Goal: Ask a question

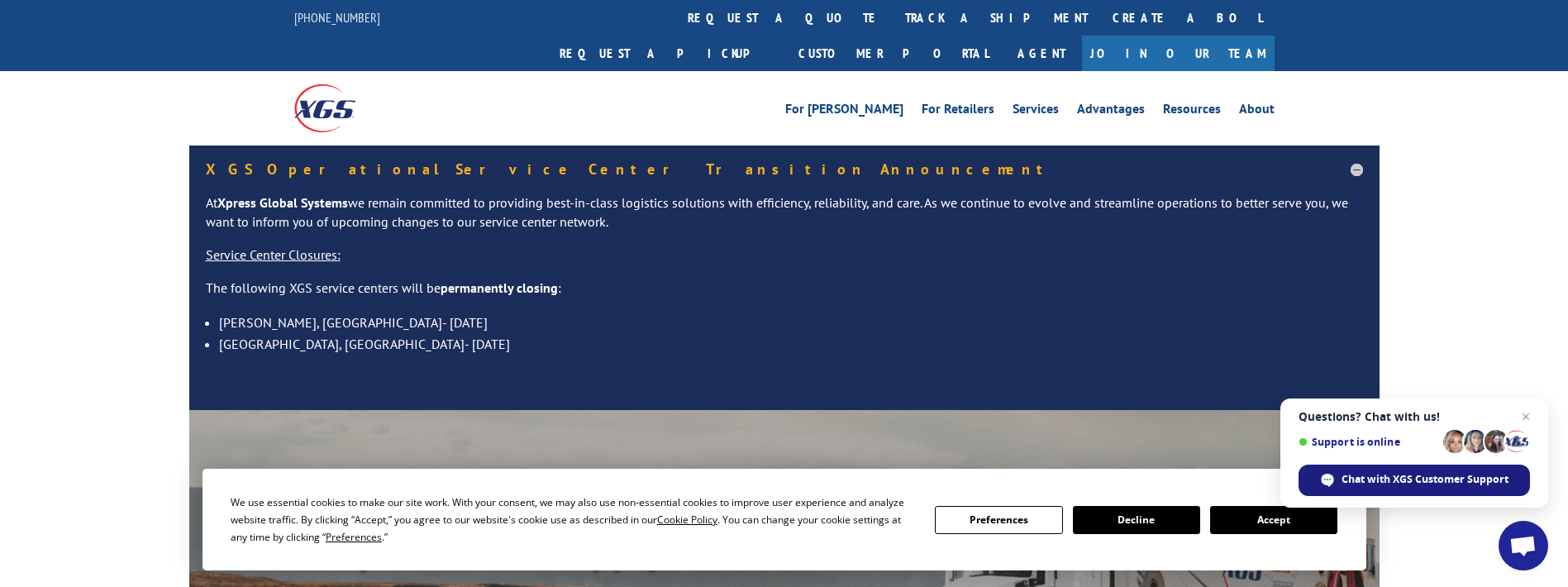
click at [1366, 476] on span "Chat with XGS Customer Support" at bounding box center [1425, 479] width 167 height 15
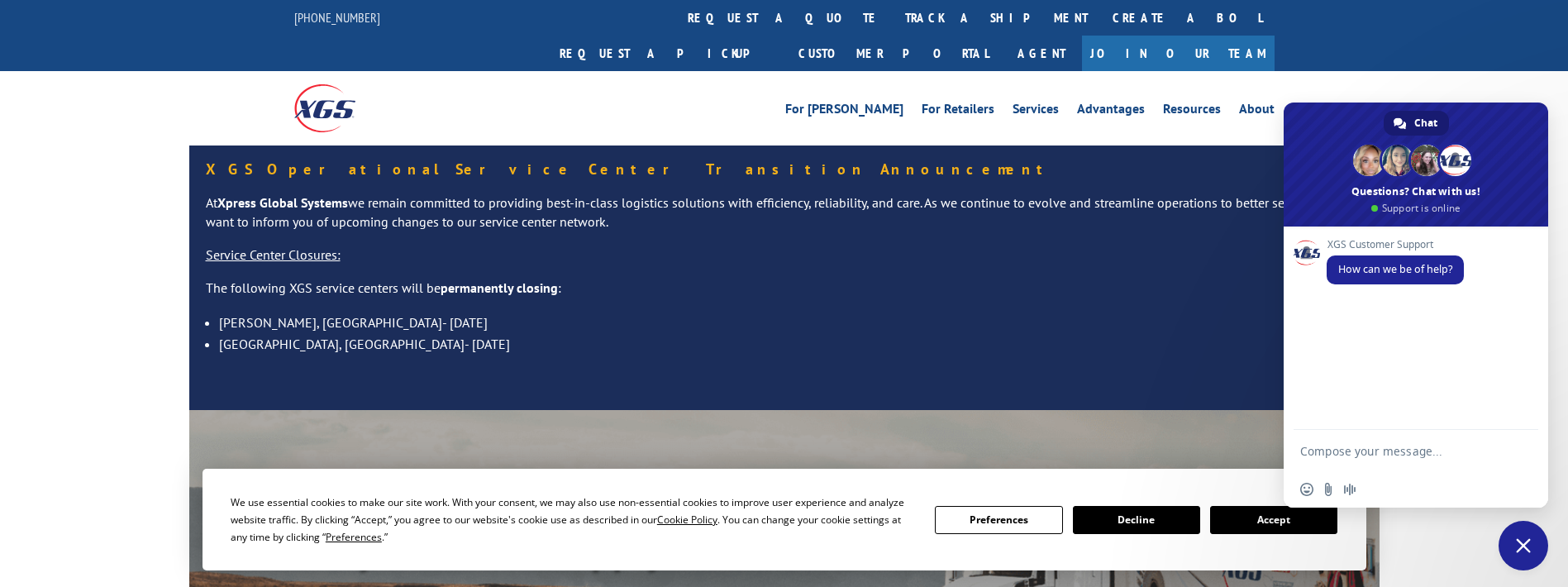
click at [189, 524] on div "Visibility, transparency, and control for your entire supply chain. Track shipm…" at bounding box center [784, 579] width 1191 height 340
click at [1365, 455] on textarea "Compose your message..." at bounding box center [1399, 450] width 198 height 42
paste textarea "[PERSON_NAME] TRACTOR"
paste textarea "[STREET_ADDRESS]"
paste textarea "Saskatoon"
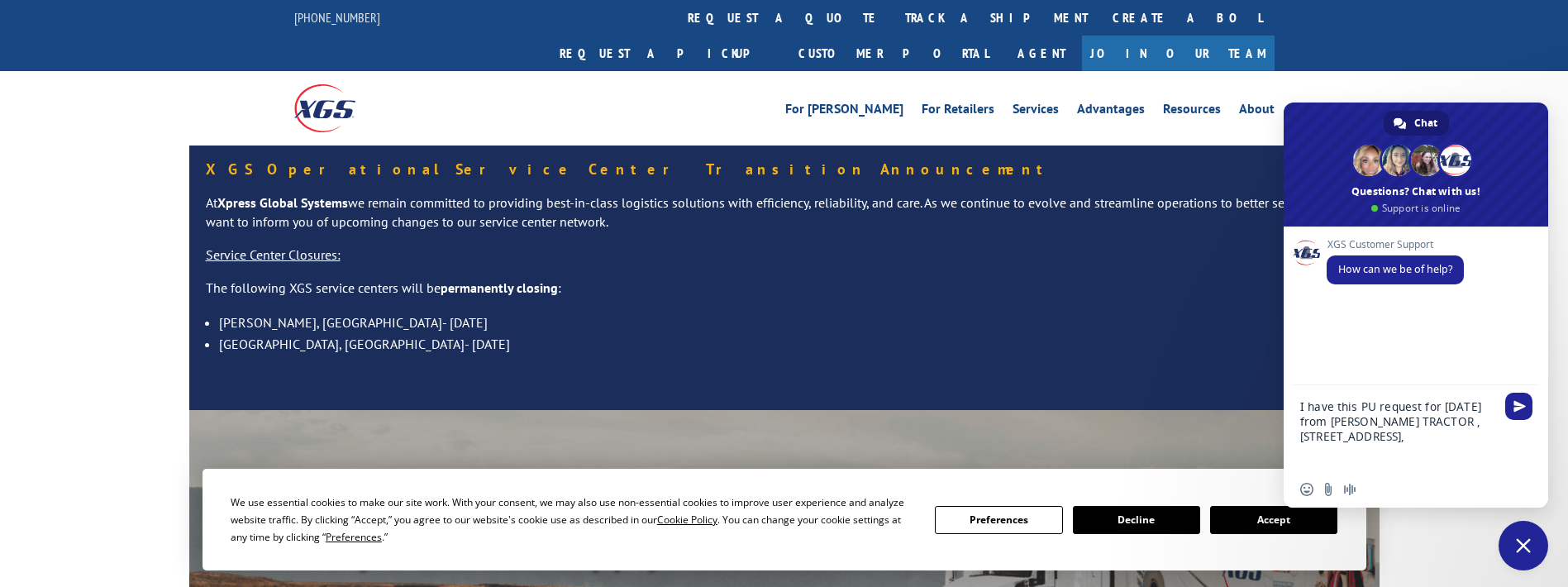
click at [1396, 441] on textarea "I have this PU request for [DATE] from [PERSON_NAME] TRACTOR , [STREET_ADDRESS]," at bounding box center [1399, 428] width 198 height 86
paste textarea "S7K 3N2"
paste textarea "Deutz"
paste textarea "[STREET_ADDRESS]"
click at [1483, 437] on textarea "I have this PU request for [DATE] from [PERSON_NAME] TRACTOR , [STREET_ADDRESS]…" at bounding box center [1399, 420] width 198 height 101
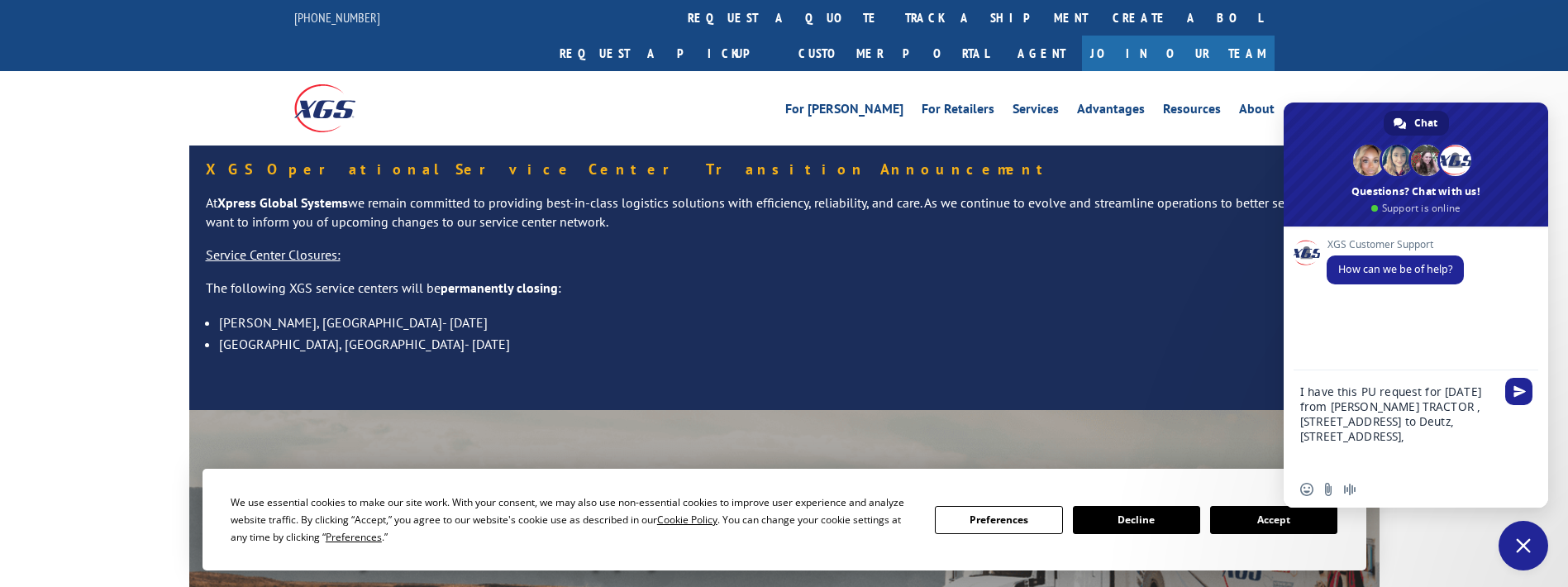
paste textarea "[PERSON_NAME]"
click at [1376, 441] on textarea "I have this PU request for [DATE] from [PERSON_NAME] TRACTOR , [STREET_ADDRESS]…" at bounding box center [1399, 413] width 198 height 116
paste textarea "30567"
type textarea "I have this PU request for [DATE] from [PERSON_NAME] TRACTOR , [STREET_ADDRESS]…"
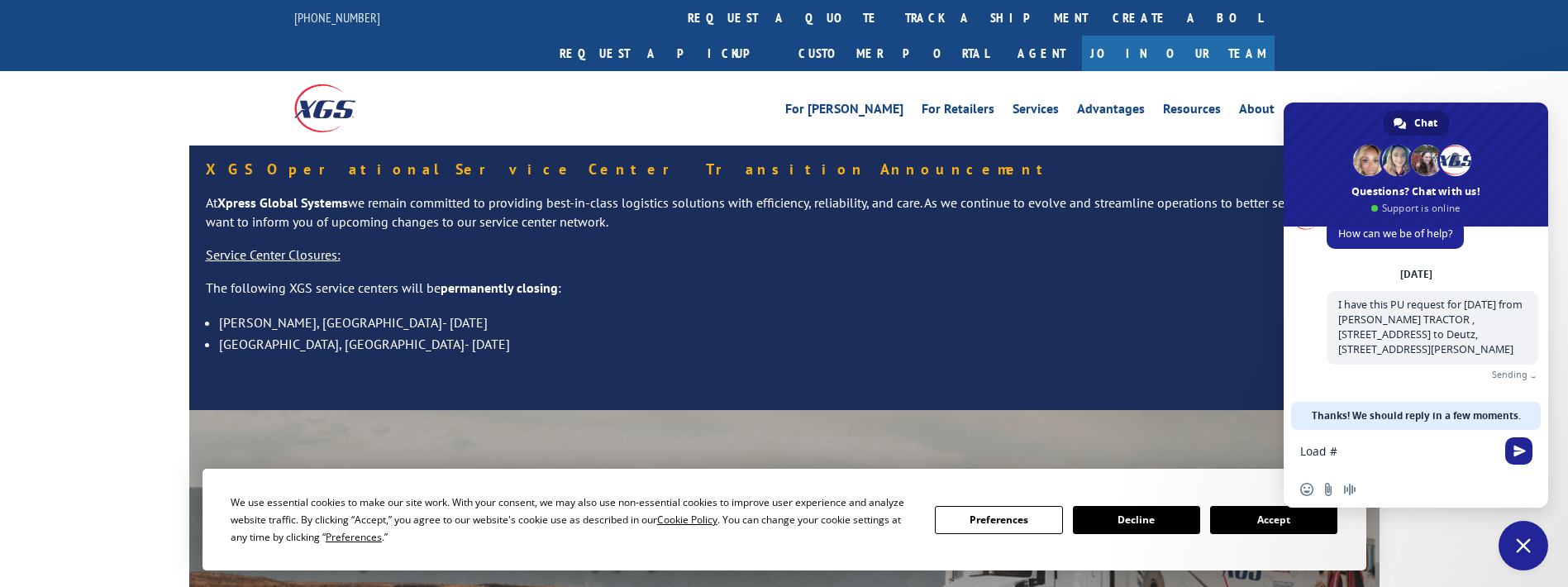
scroll to position [31, 0]
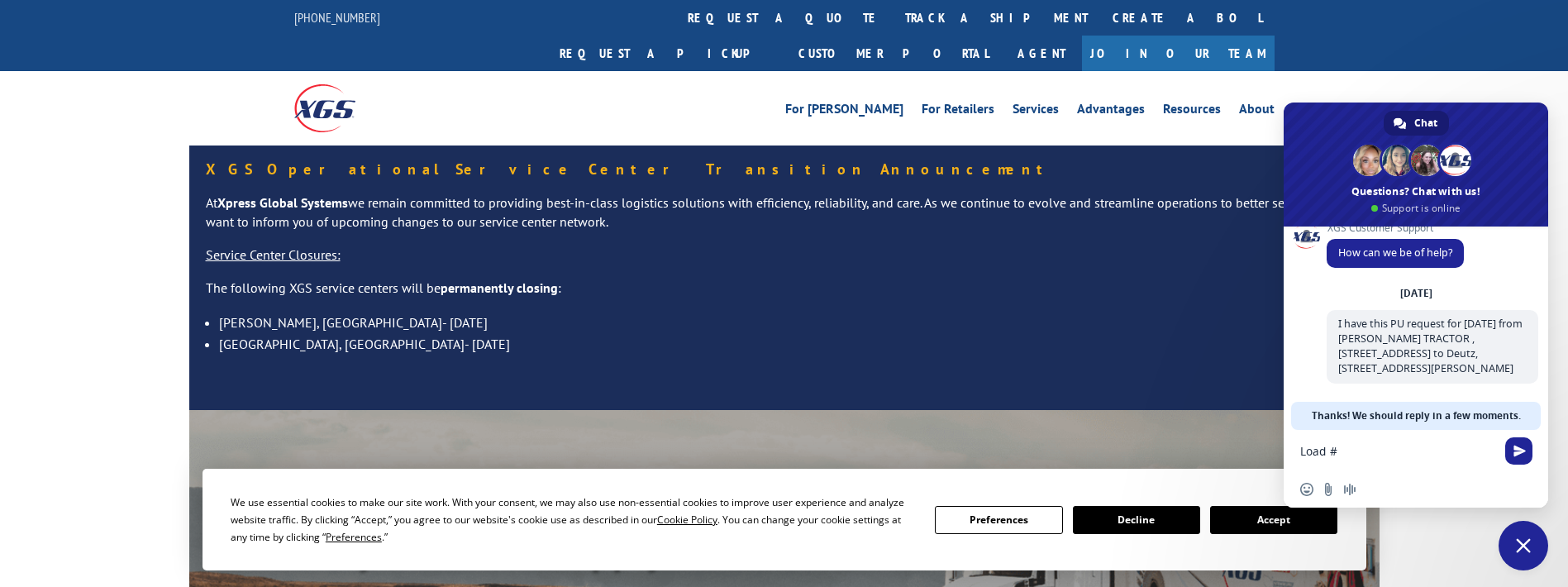
click at [49, 176] on div "XGS Operational Service Center Transition Announcement At Xpress Global Systems…" at bounding box center [784, 278] width 1568 height 264
click at [1368, 451] on textarea "Load #" at bounding box center [1399, 450] width 198 height 42
paste textarea "525001199"
type textarea "Load # 525001199"
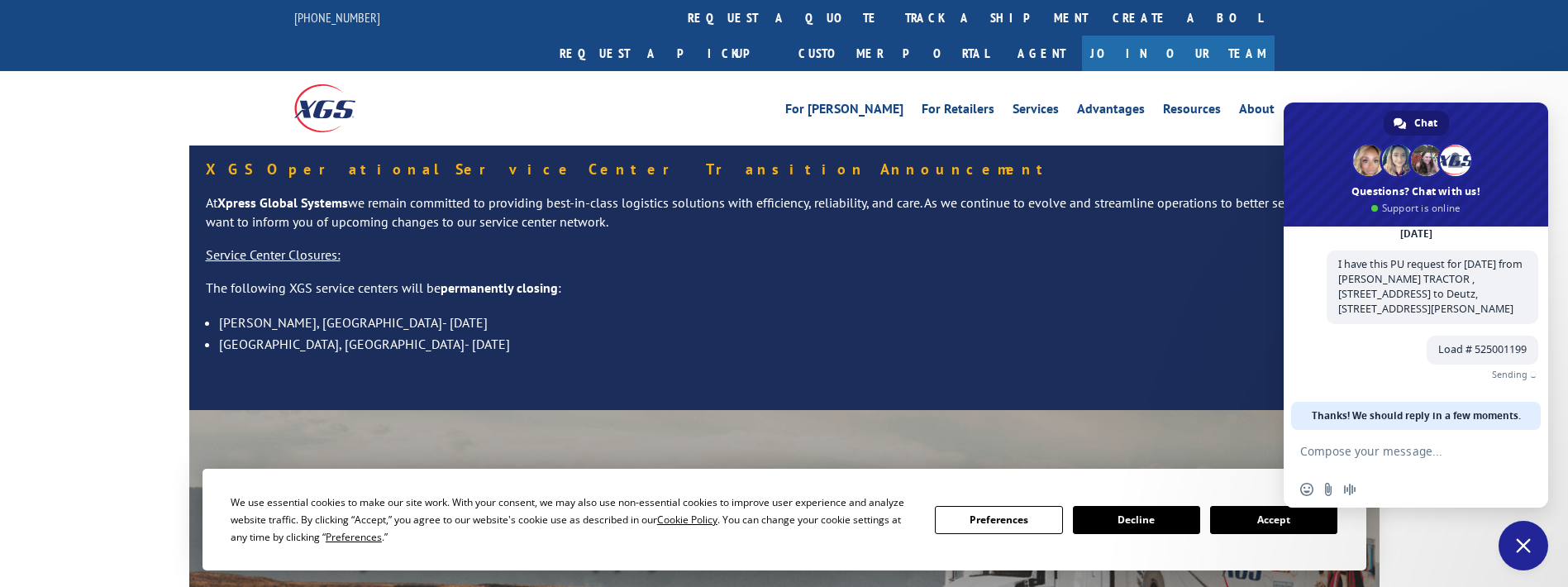
scroll to position [65, 0]
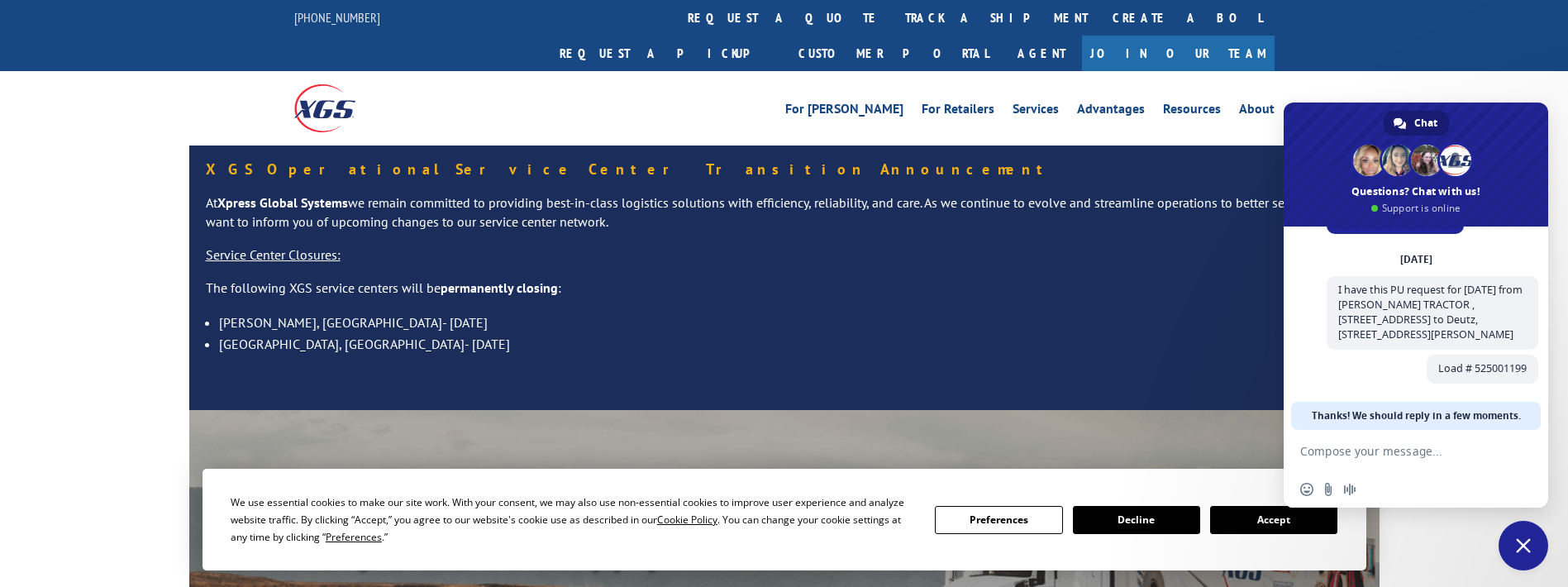
click at [1442, 461] on textarea "Compose your message..." at bounding box center [1399, 450] width 198 height 42
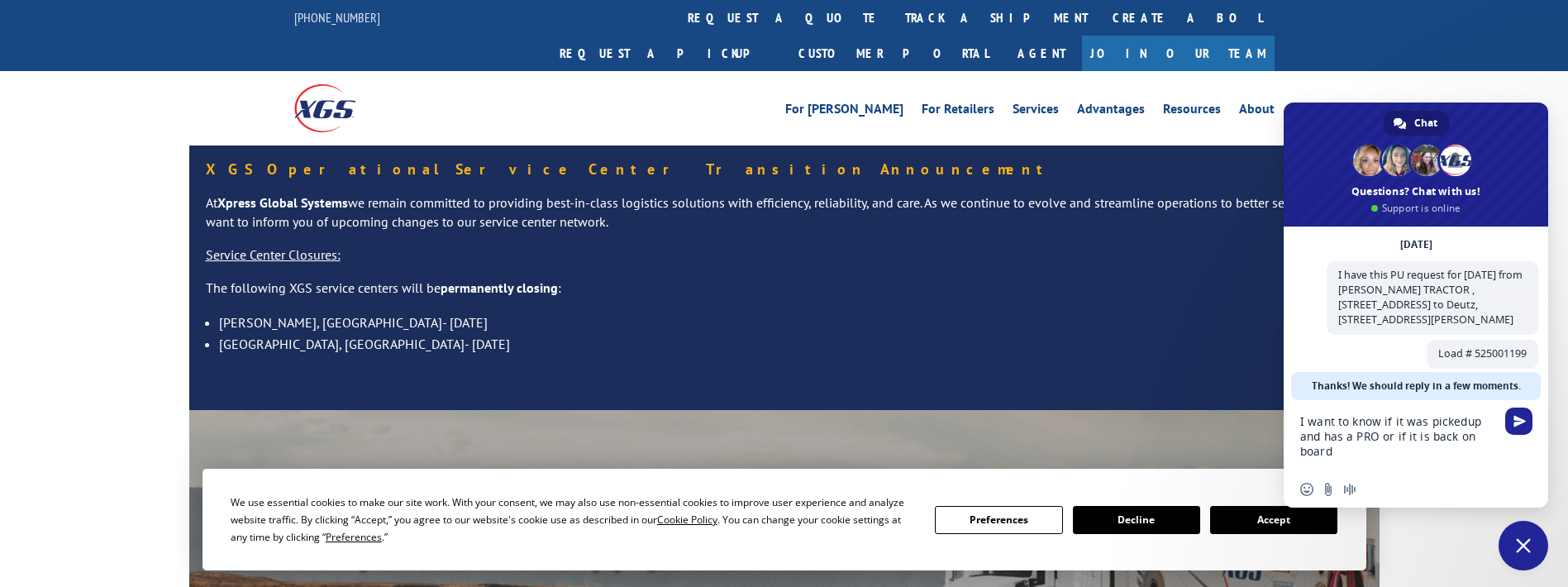
type textarea "I want to know if it was pickedup and has a PRO or if it is back on board"
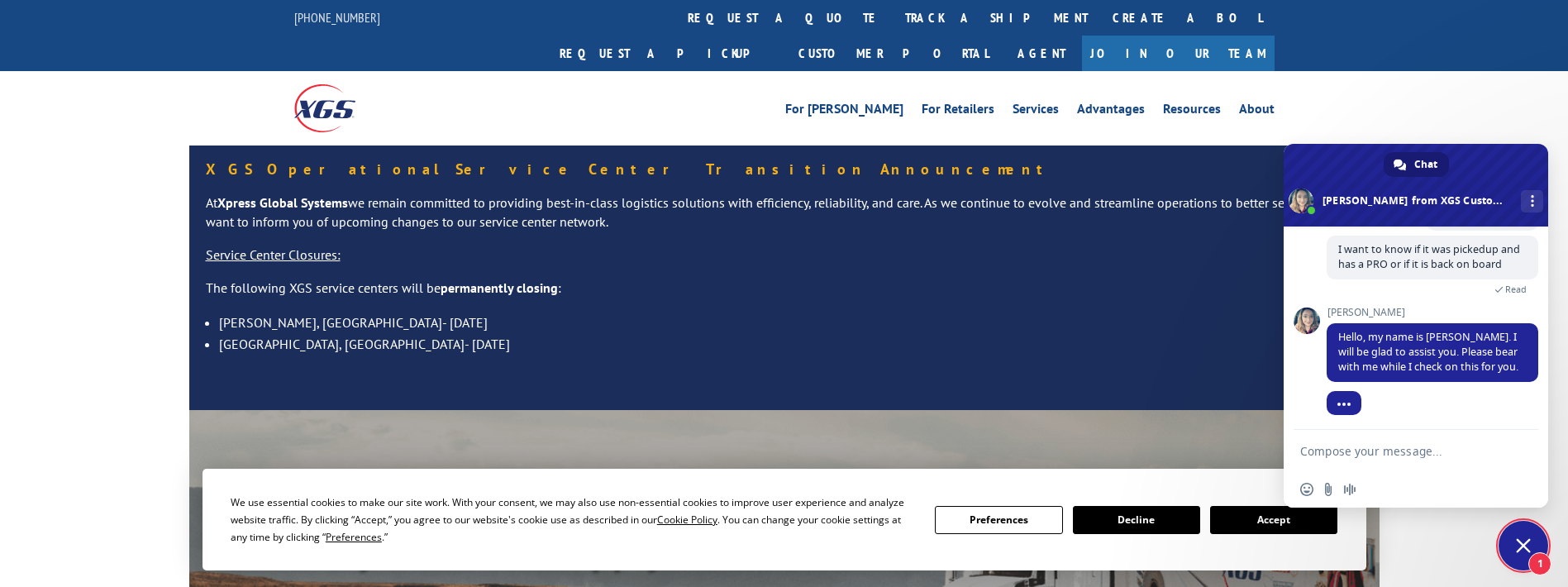
scroll to position [236, 0]
click at [129, 486] on div "Visibility, transparency, and control for your entire supply chain. Track shipm…" at bounding box center [784, 579] width 1568 height 340
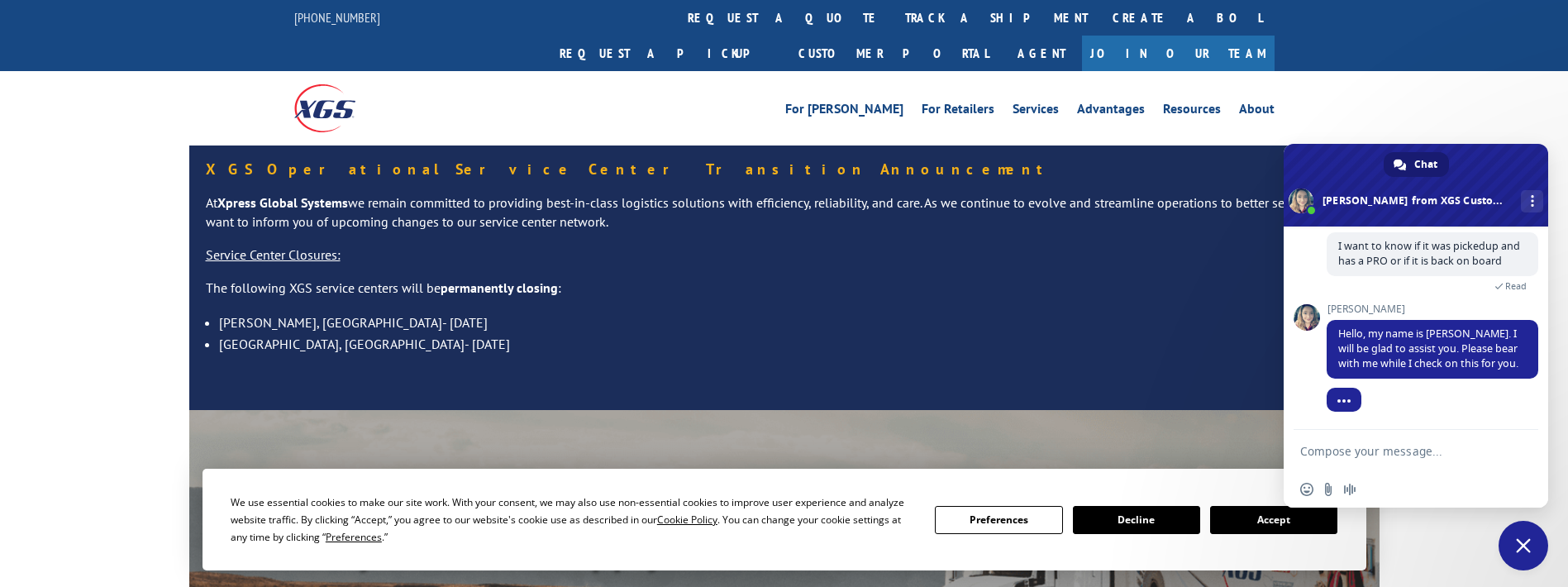
click at [1339, 448] on textarea "Compose your message..." at bounding box center [1399, 450] width 198 height 42
type textarea "thank you"
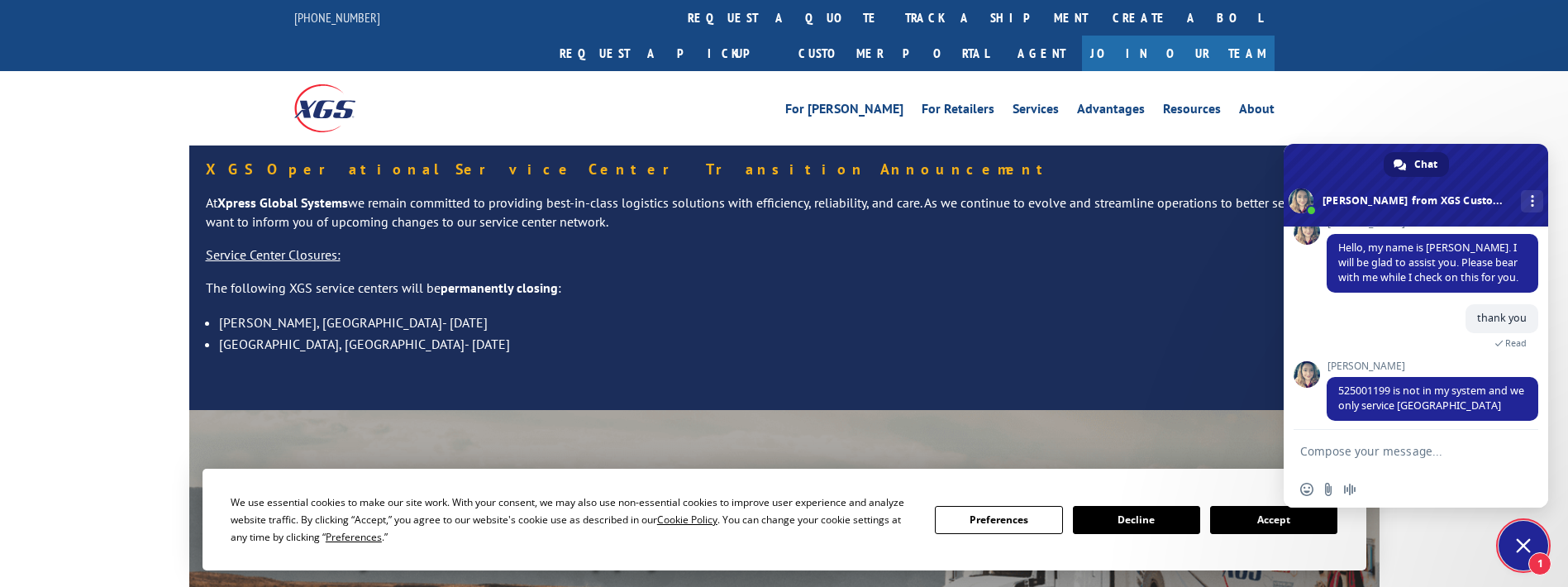
scroll to position [316, 0]
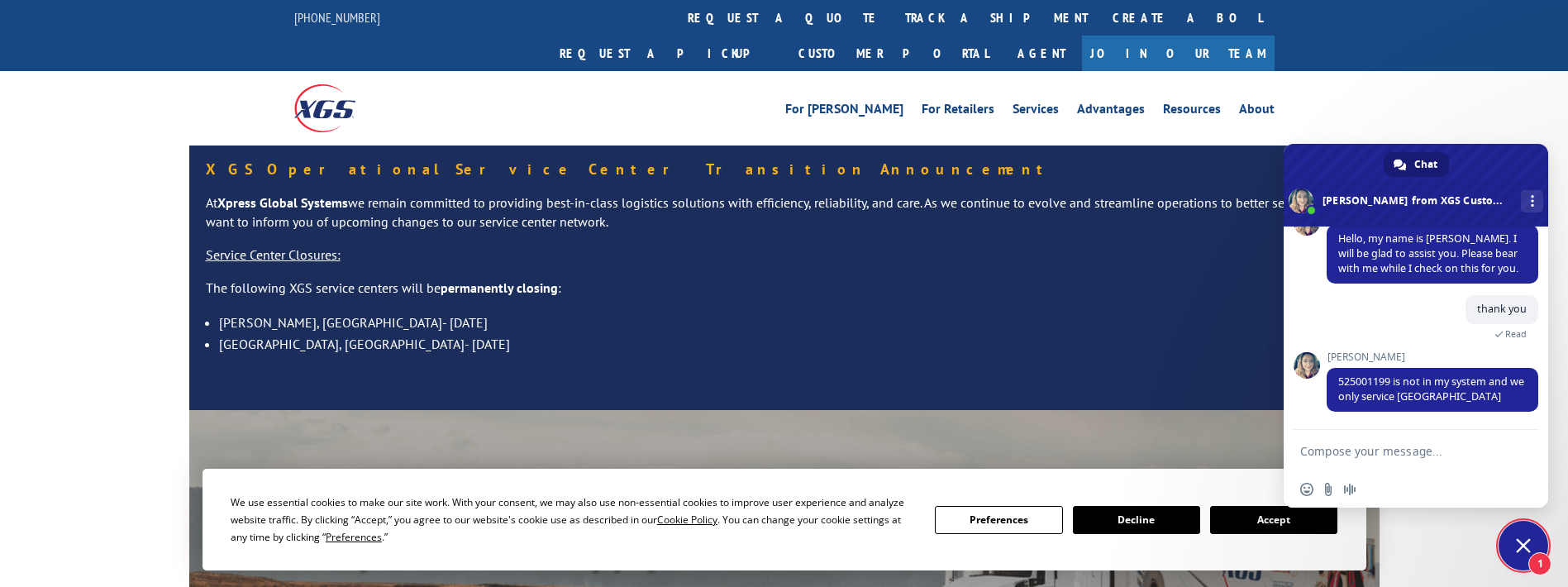
click at [31, 307] on div "XGS Operational Service Center Transition Announcement At Xpress Global Systems…" at bounding box center [784, 278] width 1568 height 264
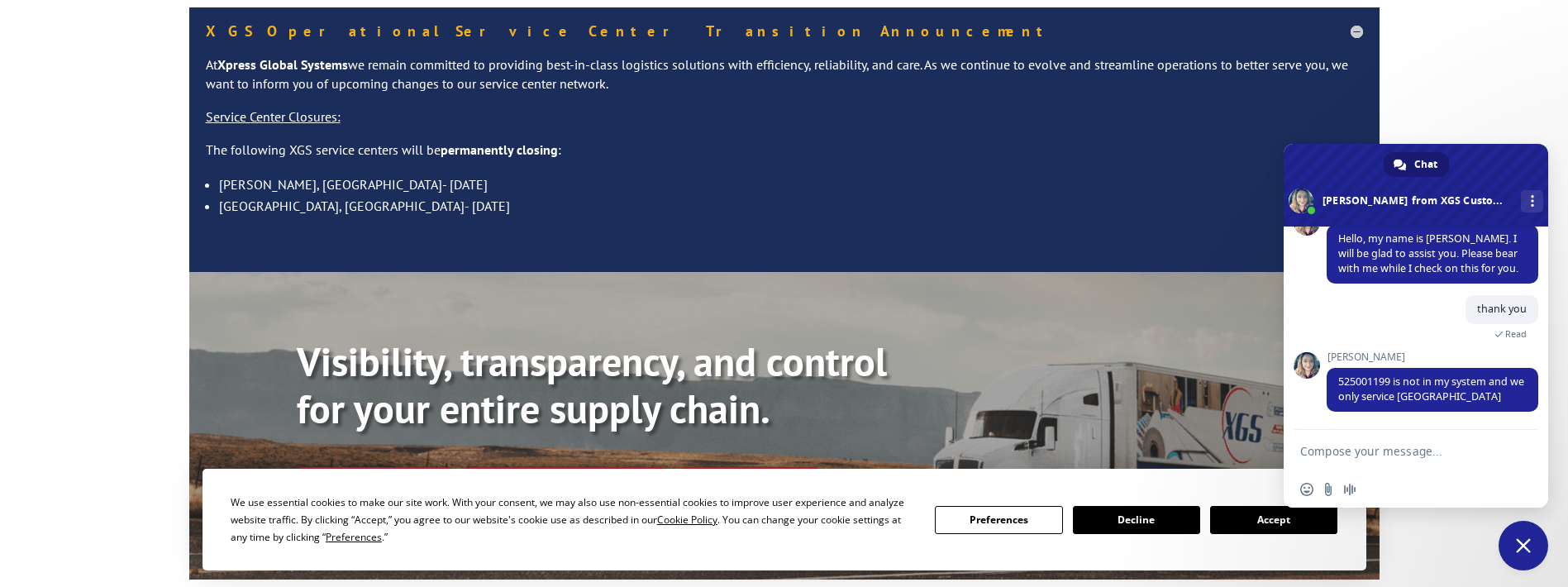
scroll to position [0, 0]
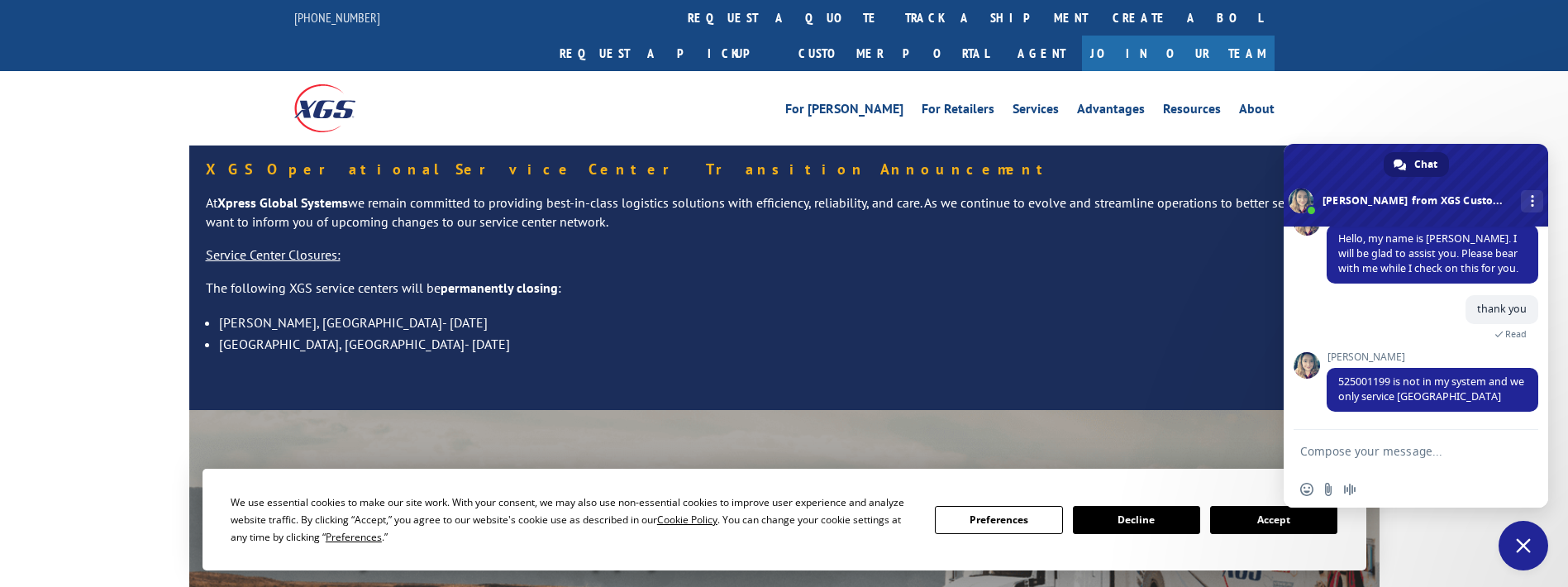
click at [1416, 452] on textarea "Compose your message..." at bounding box center [1399, 450] width 198 height 42
type textarea "thank you"
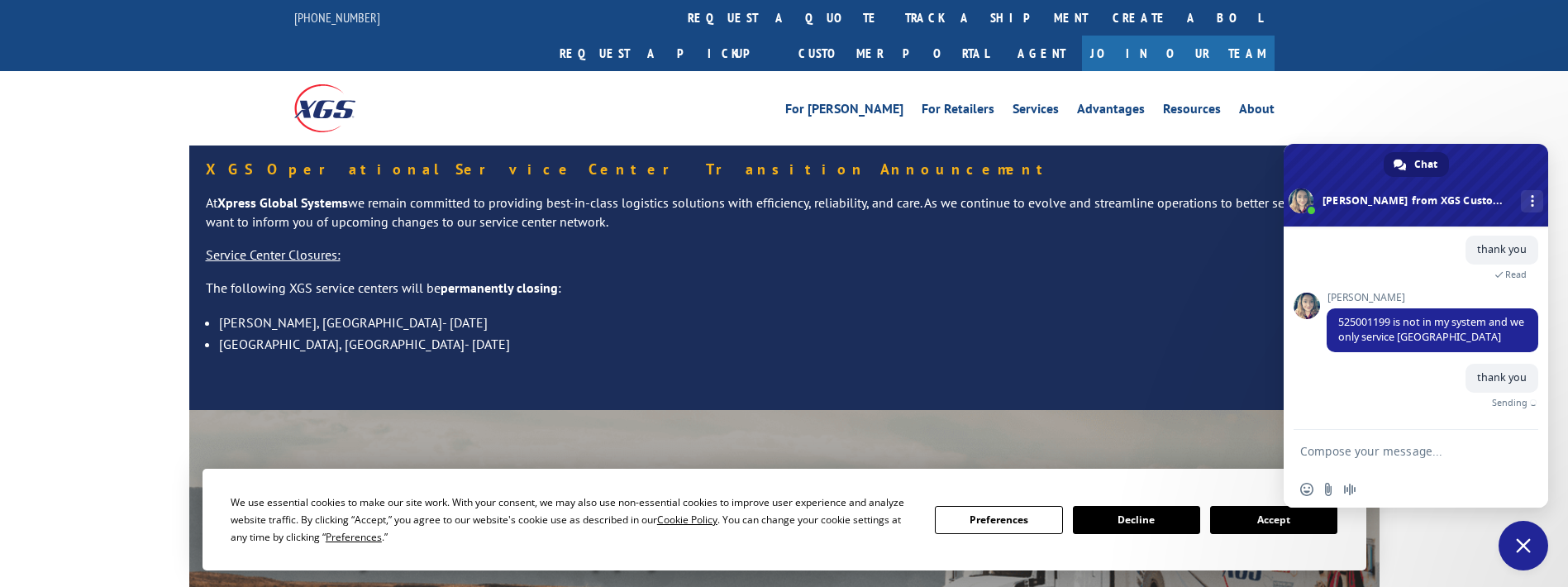
scroll to position [356, 0]
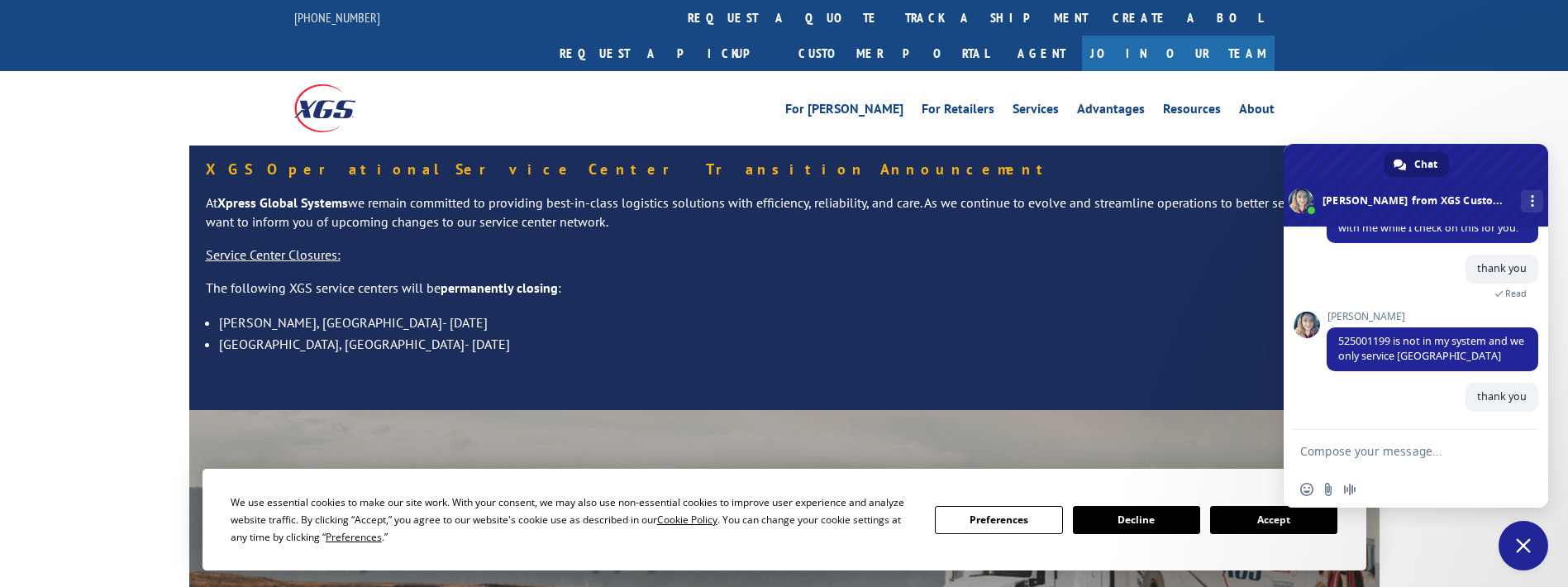
click at [1137, 522] on button "Decline" at bounding box center [1137, 519] width 127 height 28
